Goal: Task Accomplishment & Management: Complete application form

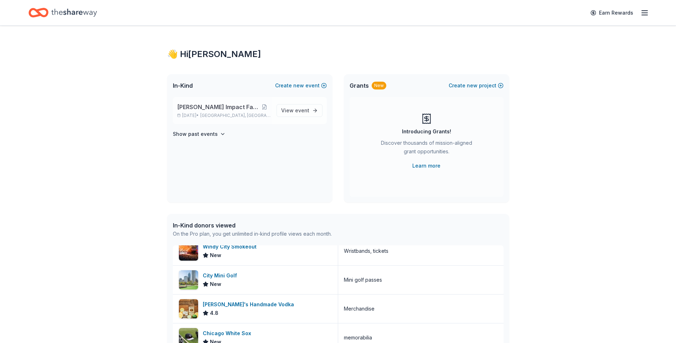
click at [225, 105] on span "[PERSON_NAME] Impact Fall Gala" at bounding box center [217, 107] width 81 height 9
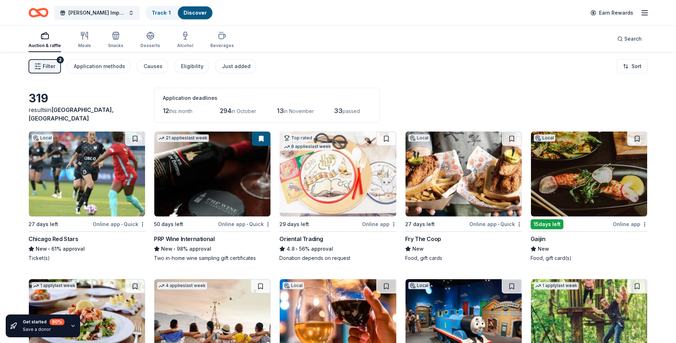
click at [503, 71] on div "Filter 2 Application methods Causes Eligibility Just added Sort" at bounding box center [338, 66] width 676 height 29
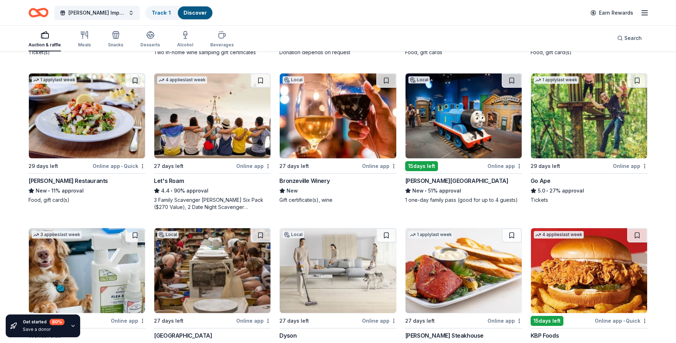
scroll to position [208, 0]
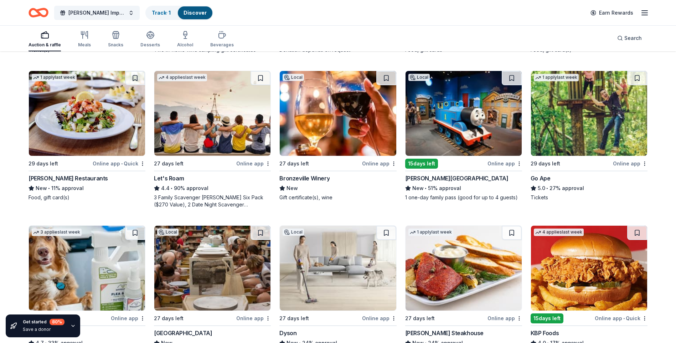
click at [572, 120] on img at bounding box center [589, 113] width 116 height 85
click at [37, 14] on icon "Home" at bounding box center [39, 12] width 20 height 17
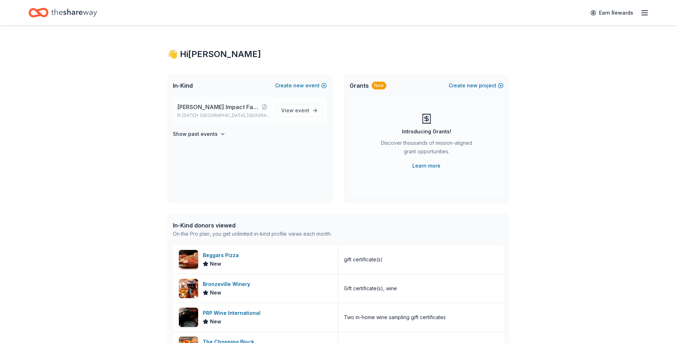
click at [231, 111] on span "[PERSON_NAME] Impact Fall Gala" at bounding box center [217, 107] width 81 height 9
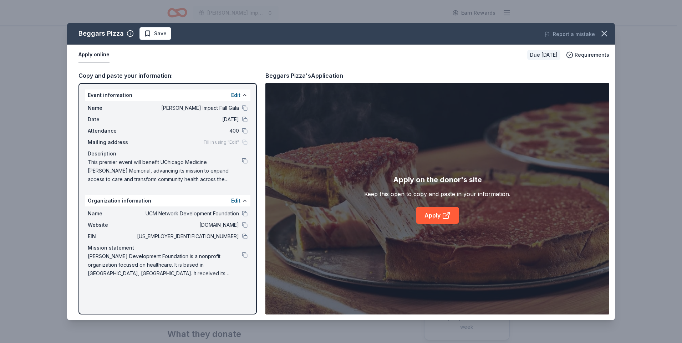
scroll to position [107, 0]
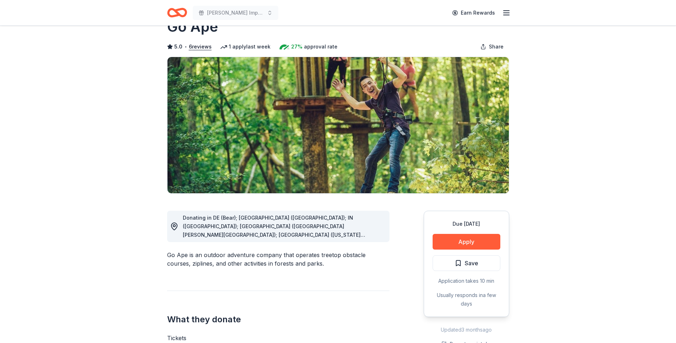
scroll to position [36, 0]
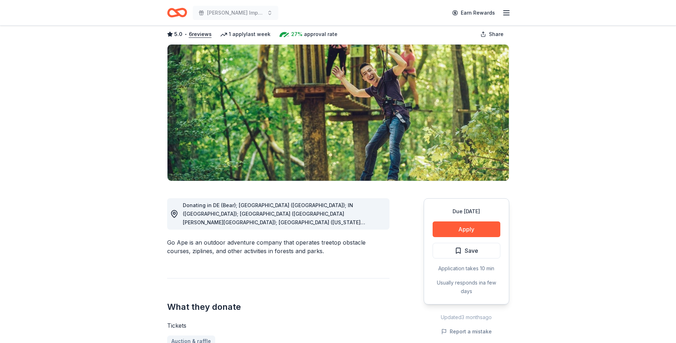
drag, startPoint x: 236, startPoint y: 200, endPoint x: 289, endPoint y: 208, distance: 54.4
click at [289, 208] on div "Donating in DE (Bear); [GEOGRAPHIC_DATA] ([GEOGRAPHIC_DATA]); IN ([GEOGRAPHIC_D…" at bounding box center [278, 213] width 222 height 31
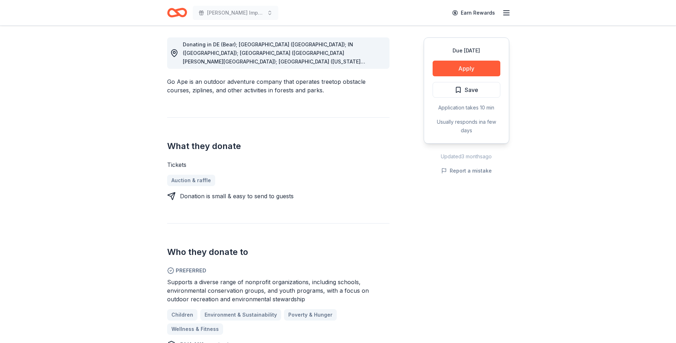
scroll to position [107, 0]
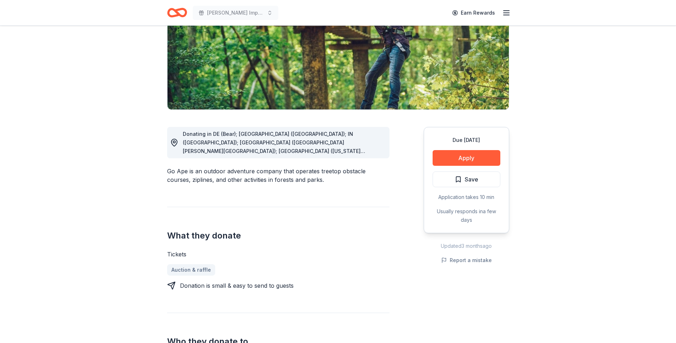
click at [473, 149] on div "Due [DATE] Apply Save Application takes 10 min Usually responds in a few days" at bounding box center [467, 180] width 86 height 106
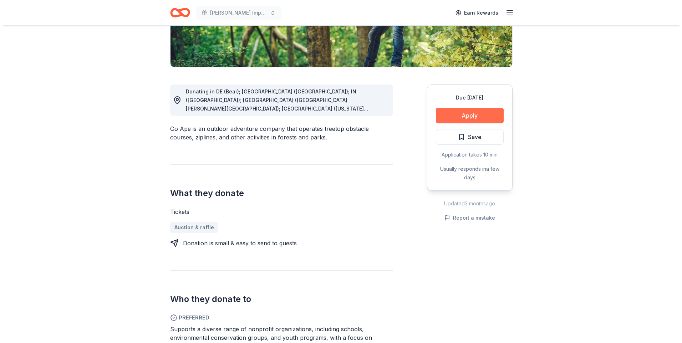
scroll to position [214, 0]
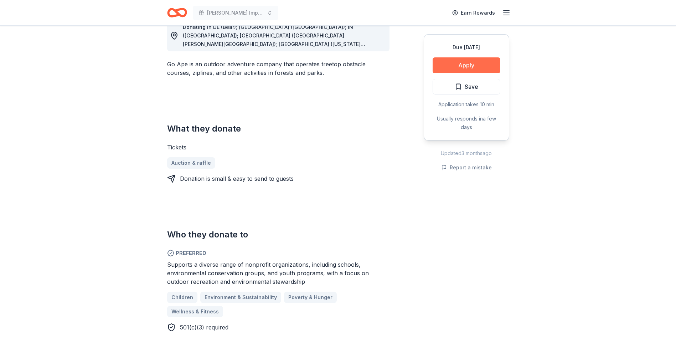
click at [483, 63] on button "Apply" at bounding box center [467, 65] width 68 height 16
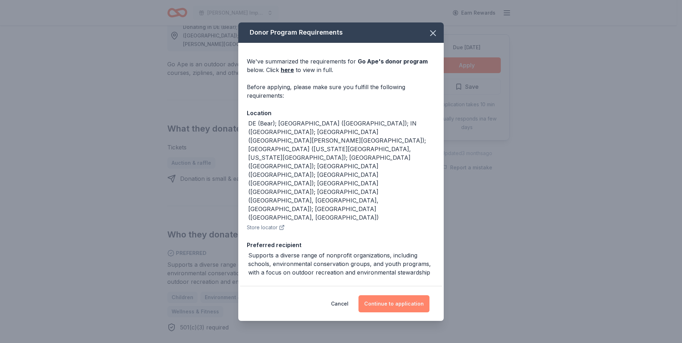
click at [396, 309] on button "Continue to application" at bounding box center [393, 303] width 71 height 17
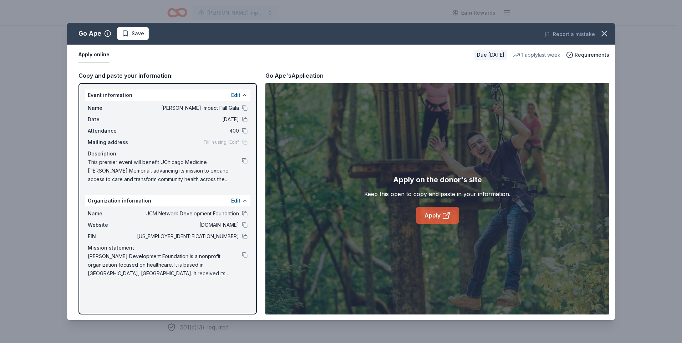
click at [444, 215] on icon at bounding box center [446, 215] width 9 height 9
click at [435, 219] on link "Apply" at bounding box center [437, 215] width 43 height 17
